Goal: Information Seeking & Learning: Check status

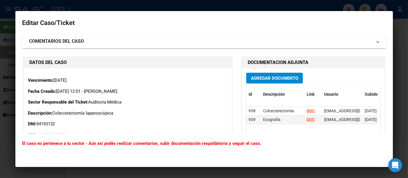
click at [237, 3] on div at bounding box center [204, 89] width 408 height 178
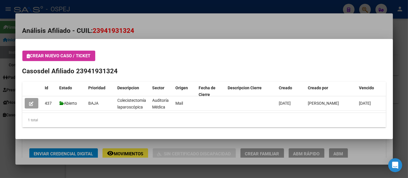
click at [163, 8] on div at bounding box center [204, 89] width 408 height 178
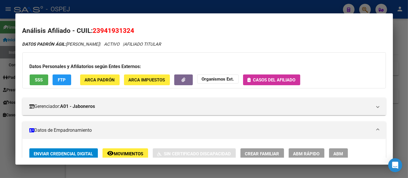
click at [154, 11] on div at bounding box center [204, 89] width 408 height 178
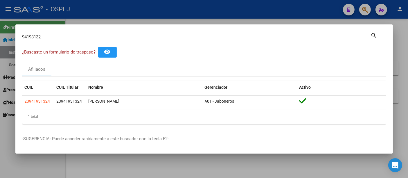
click at [133, 40] on div "94193132 Buscar (apellido, dni, [PERSON_NAME], [PERSON_NAME], cuit, obra social)" at bounding box center [196, 37] width 348 height 9
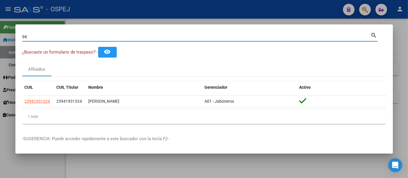
type input "9"
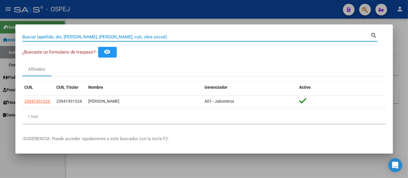
paste input "752194914-2"
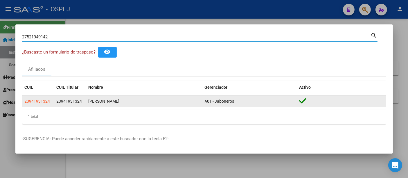
type input "27521949142"
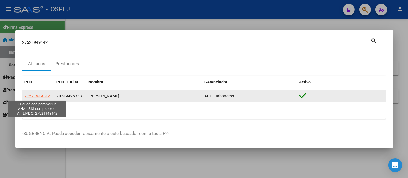
click at [37, 96] on span "27521949142" at bounding box center [38, 95] width 26 height 5
type textarea "27521949142"
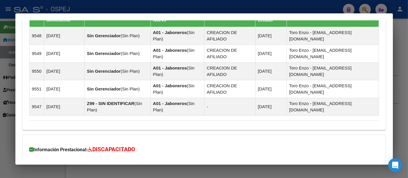
scroll to position [462, 0]
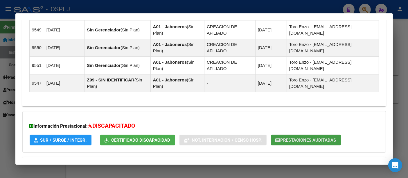
click at [294, 137] on span "Prestaciones Auditadas" at bounding box center [308, 139] width 56 height 5
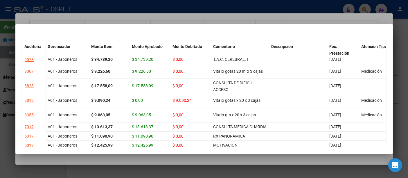
scroll to position [0, 0]
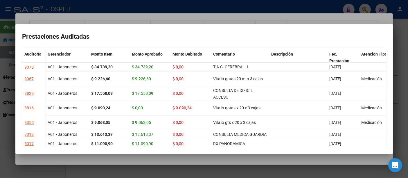
click at [161, 10] on div at bounding box center [204, 89] width 408 height 178
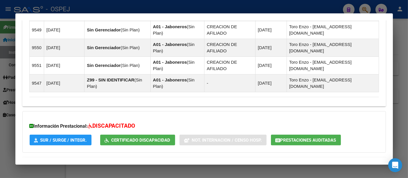
click at [154, 8] on div at bounding box center [204, 89] width 408 height 178
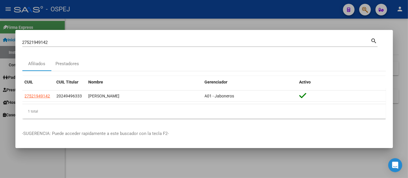
click at [135, 44] on input "27521949142" at bounding box center [196, 42] width 348 height 5
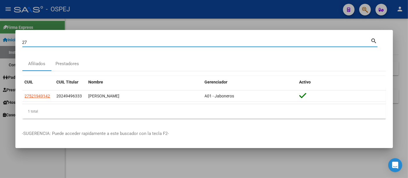
type input "2"
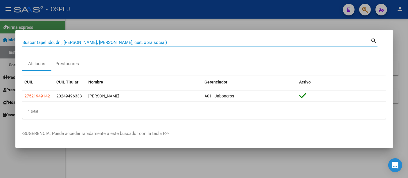
paste input "20272411795"
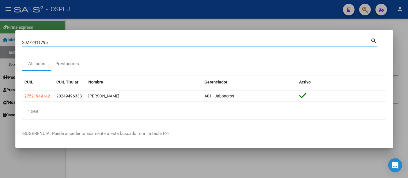
type input "20272411795"
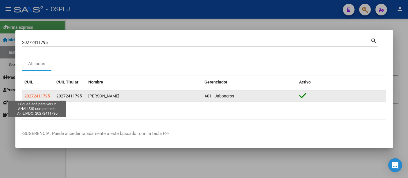
click at [40, 94] on span "20272411795" at bounding box center [38, 95] width 26 height 5
type textarea "20272411795"
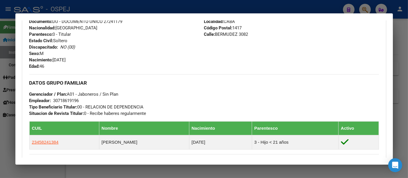
scroll to position [226, 0]
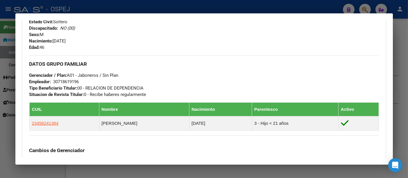
click at [69, 80] on div "30718619196" at bounding box center [66, 81] width 26 height 6
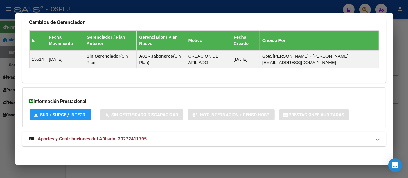
click at [137, 138] on span "Aportes y Contribuciones del Afiliado: 20272411795" at bounding box center [92, 139] width 109 height 6
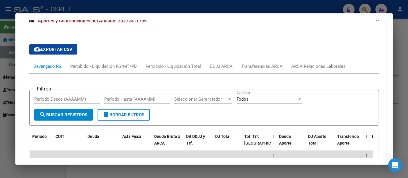
scroll to position [482, 0]
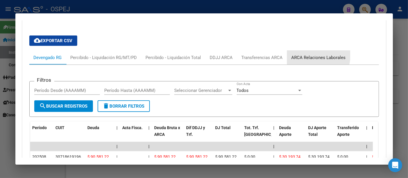
click at [308, 54] on div "ARCA Relaciones Laborales" at bounding box center [318, 57] width 54 height 6
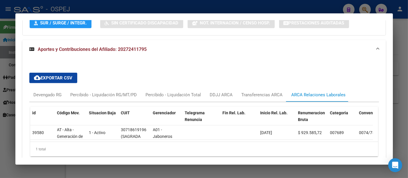
scroll to position [473, 0]
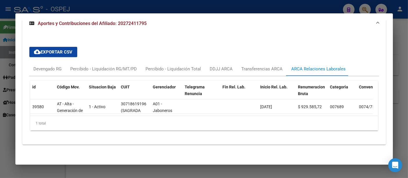
click at [158, 8] on div at bounding box center [204, 89] width 408 height 178
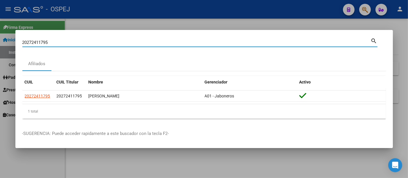
click at [105, 44] on input "20272411795" at bounding box center [196, 42] width 348 height 5
type input "2"
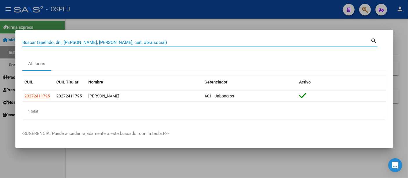
paste input "27-24448054-9"
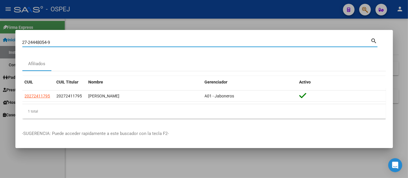
type input "27244480549"
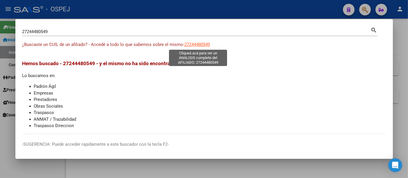
click at [204, 44] on span "27244480549" at bounding box center [198, 44] width 26 height 5
type textarea "27244480549"
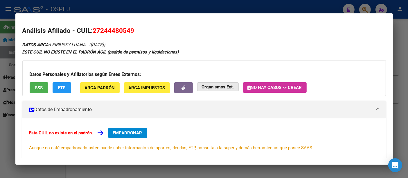
click at [220, 84] on strong "Organismos Ext." at bounding box center [218, 86] width 32 height 5
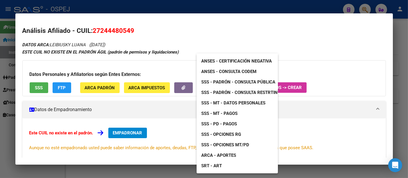
click at [228, 69] on span "ANSES - Consulta CODEM" at bounding box center [228, 71] width 55 height 5
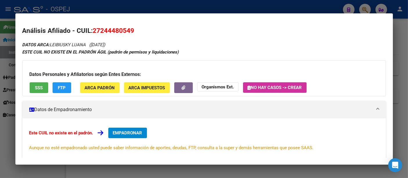
click at [150, 7] on div at bounding box center [204, 89] width 408 height 178
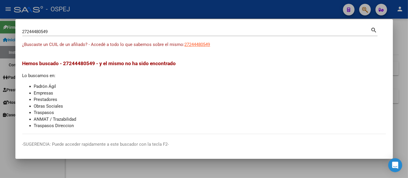
click at [118, 32] on input "27244480549" at bounding box center [196, 31] width 348 height 5
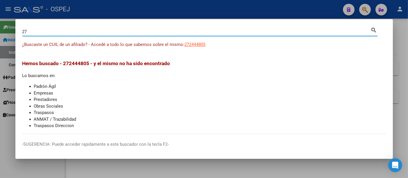
type input "2"
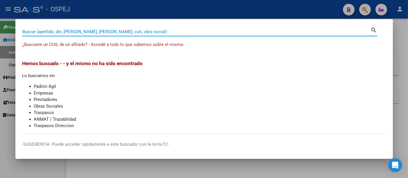
paste input "20272411795"
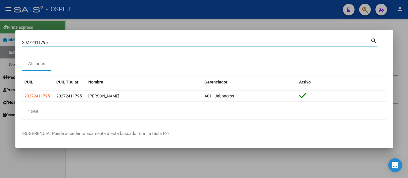
click at [161, 43] on input "20272411795" at bounding box center [196, 42] width 348 height 5
type input "2"
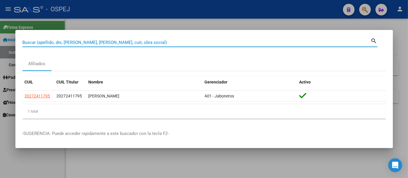
click at [112, 42] on input "Buscar (apellido, dni, [PERSON_NAME], [PERSON_NAME], cuit, obra social)" at bounding box center [196, 42] width 348 height 5
paste input "92886239"
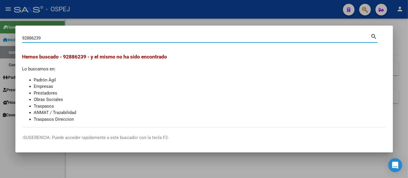
type input "92886239"
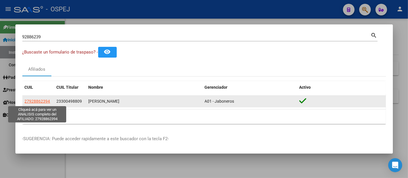
click at [40, 100] on span "27928862394" at bounding box center [38, 101] width 26 height 5
type textarea "27928862394"
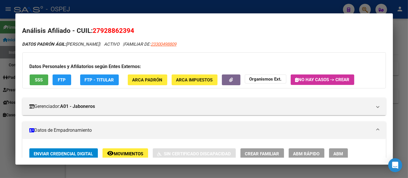
click at [144, 8] on div at bounding box center [204, 89] width 408 height 178
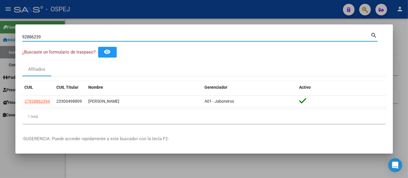
click at [126, 39] on input "92886239" at bounding box center [196, 36] width 348 height 5
type input "9"
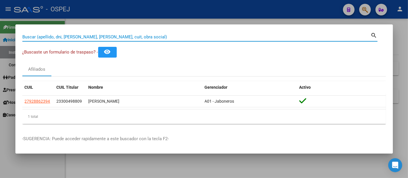
paste input "20310107671"
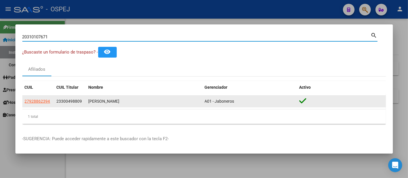
type input "20310107671"
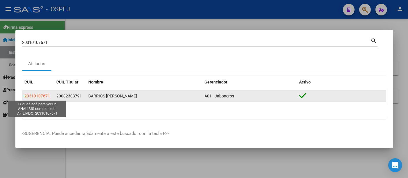
click at [36, 95] on span "20310107671" at bounding box center [38, 95] width 26 height 5
type textarea "20310107671"
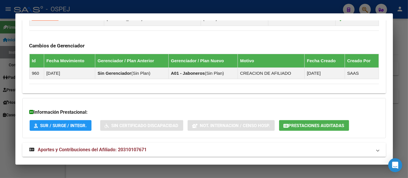
scroll to position [355, 0]
